Goal: Task Accomplishment & Management: Manage account settings

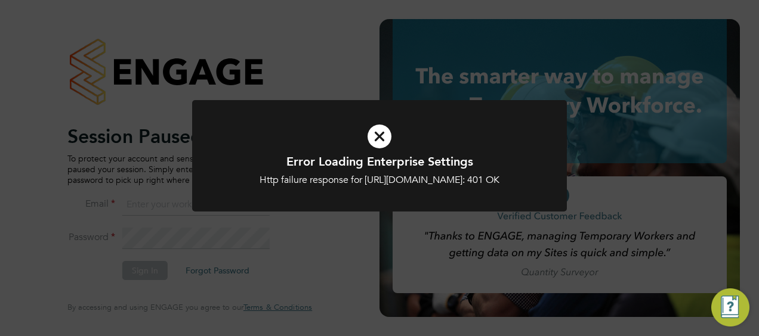
type input "[PERSON_NAME][EMAIL_ADDRESS][DOMAIN_NAME]"
click at [366, 251] on div "Error Loading Enterprise Settings Http failure response for [URL][DOMAIN_NAME]:…" at bounding box center [379, 168] width 759 height 336
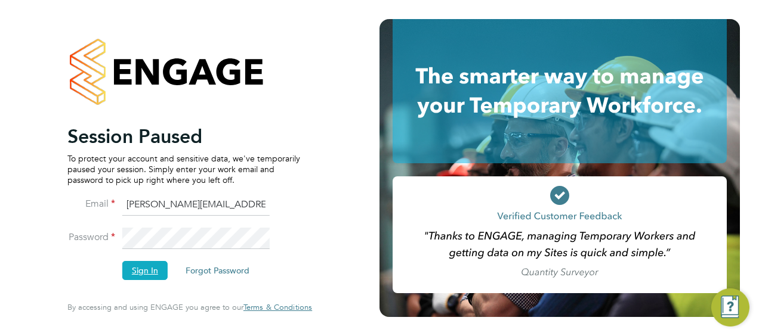
click at [160, 267] on button "Sign In" at bounding box center [144, 270] width 45 height 19
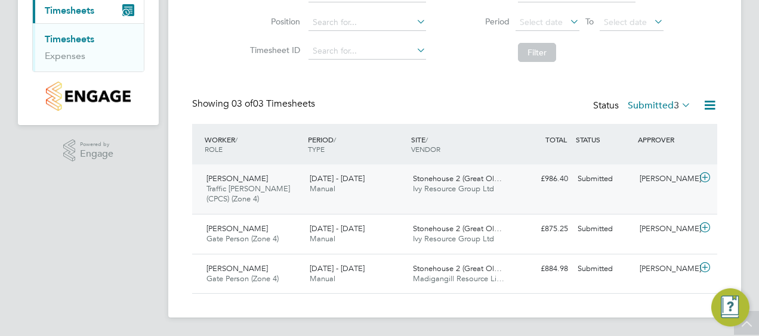
click at [290, 187] on div "Declan Bowen Traffic Marshall (CPCS) (Zone 4) 18 - 24 Aug 2025" at bounding box center [253, 189] width 103 height 40
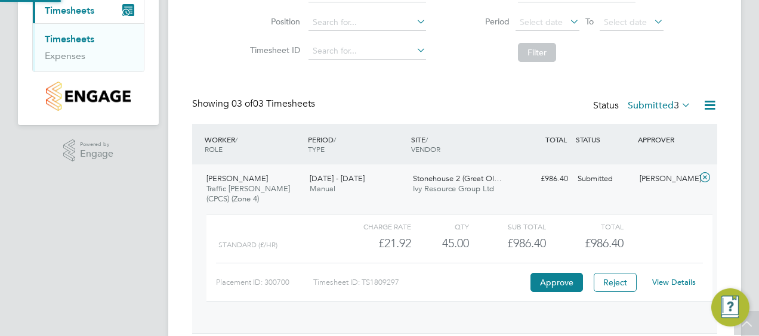
scroll to position [281, 0]
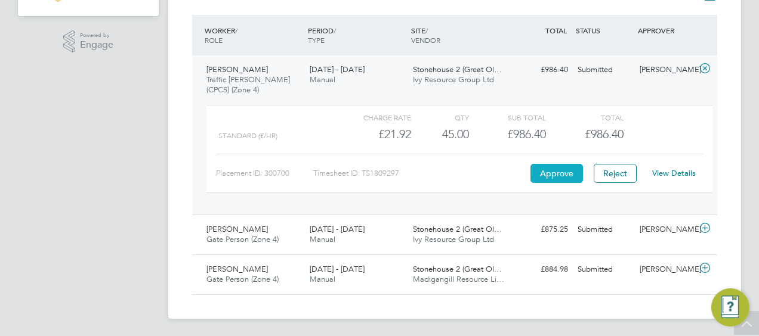
click at [530, 171] on div "Approve" at bounding box center [556, 173] width 58 height 19
click at [552, 173] on button "Approve" at bounding box center [556, 173] width 52 height 19
click at [253, 242] on span "Gate Person (Zone 4)" at bounding box center [242, 239] width 72 height 10
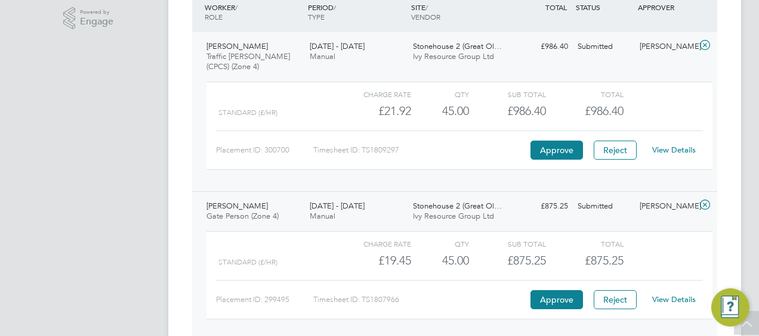
scroll to position [341, 0]
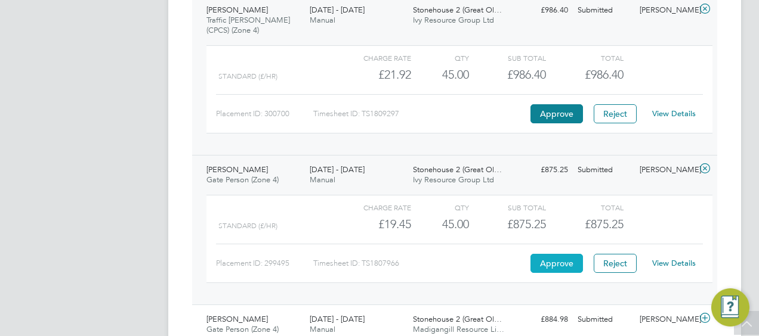
click at [562, 258] on button "Approve" at bounding box center [556, 263] width 52 height 19
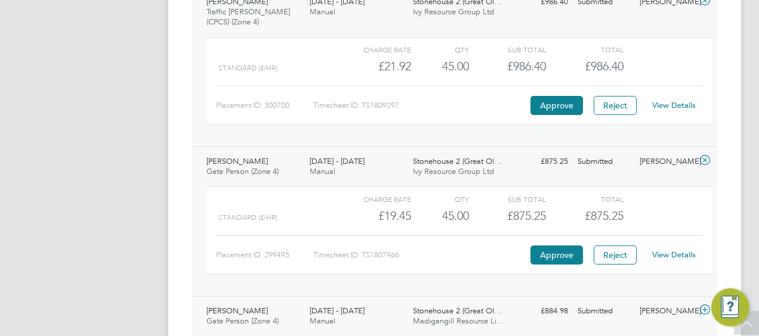
scroll to position [391, 0]
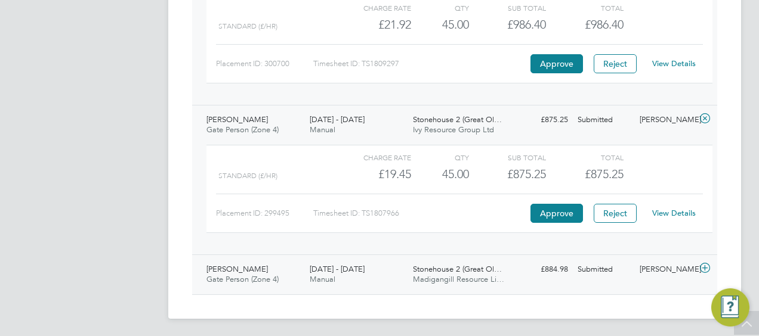
click at [462, 264] on span "Stonehouse 2 (Great Ol…" at bounding box center [457, 269] width 89 height 10
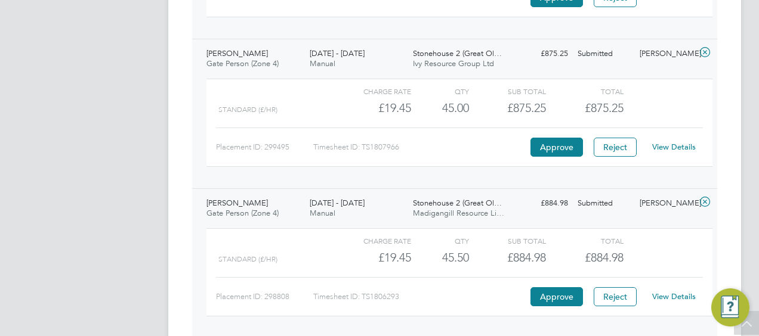
scroll to position [500, 0]
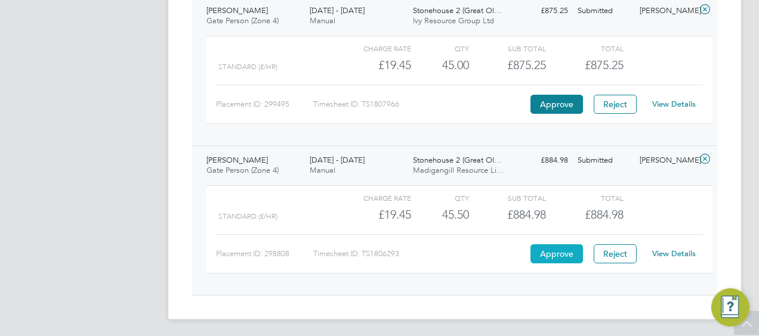
click at [553, 257] on button "Approve" at bounding box center [556, 254] width 52 height 19
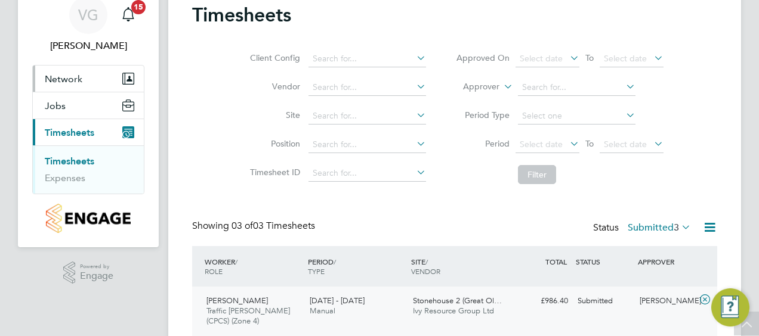
scroll to position [0, 0]
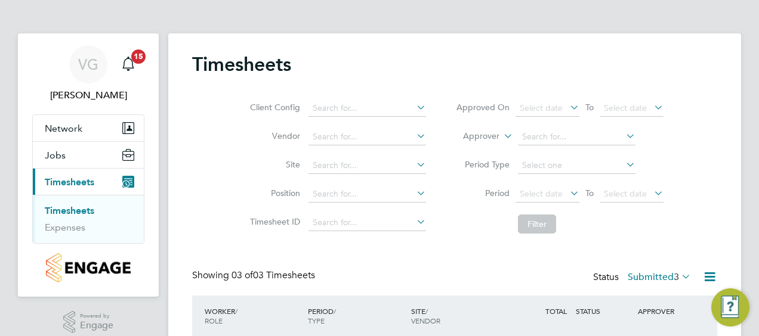
click at [72, 209] on link "Timesheets" at bounding box center [70, 210] width 50 height 11
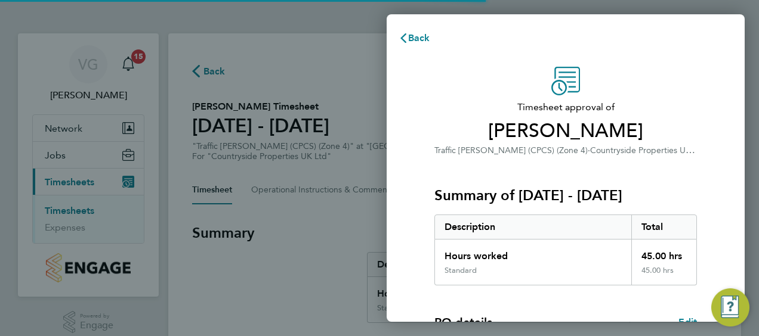
scroll to position [234, 0]
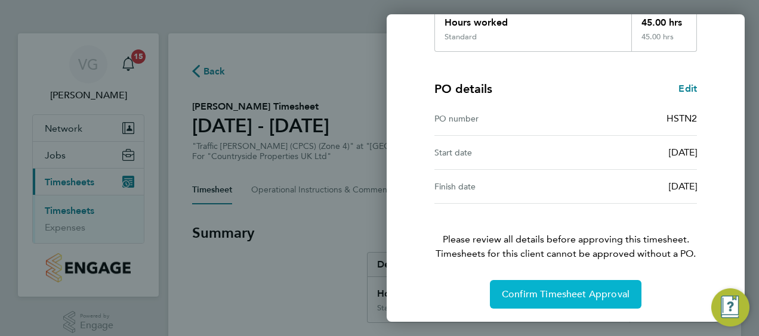
click at [570, 290] on span "Confirm Timesheet Approval" at bounding box center [566, 295] width 128 height 12
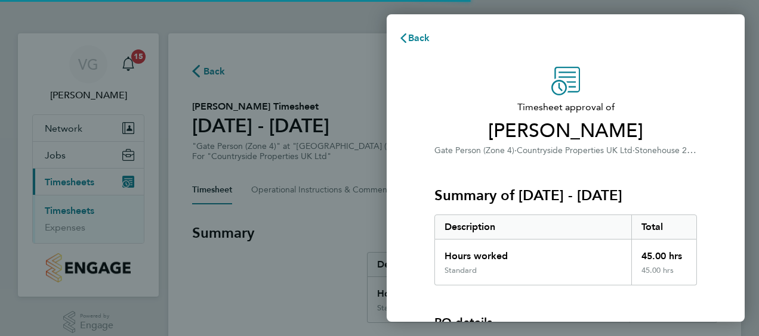
scroll to position [234, 0]
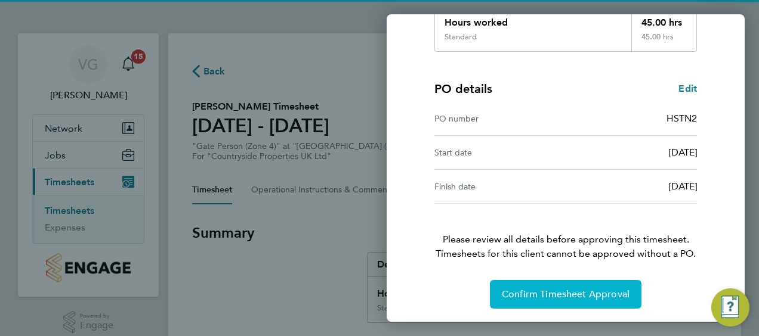
click at [595, 293] on span "Confirm Timesheet Approval" at bounding box center [566, 295] width 128 height 12
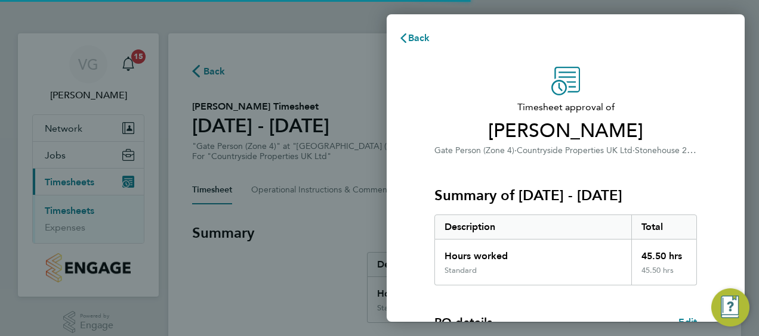
scroll to position [234, 0]
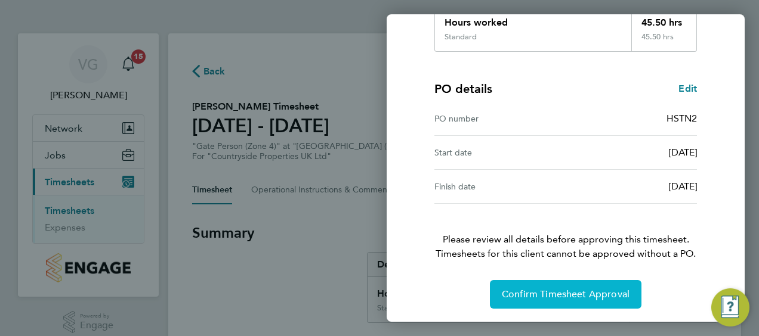
click at [602, 291] on span "Confirm Timesheet Approval" at bounding box center [566, 295] width 128 height 12
